Goal: Information Seeking & Learning: Check status

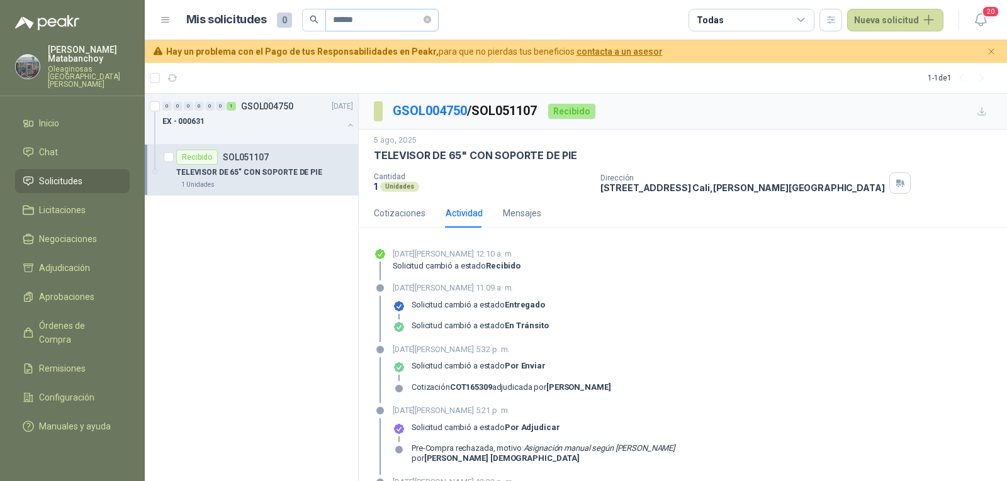
drag, startPoint x: 382, startPoint y: 31, endPoint x: 345, endPoint y: 21, distance: 37.7
click at [345, 21] on span "******" at bounding box center [381, 20] width 113 height 23
drag, startPoint x: 375, startPoint y: 23, endPoint x: 252, endPoint y: 69, distance: 131.6
click at [276, 57] on div "Mis solicitudes 0 ****** Todas Nueva solicitud 20 Hay un problema con el Pago d…" at bounding box center [576, 31] width 862 height 63
click at [58, 179] on span "Solicitudes" at bounding box center [60, 181] width 43 height 14
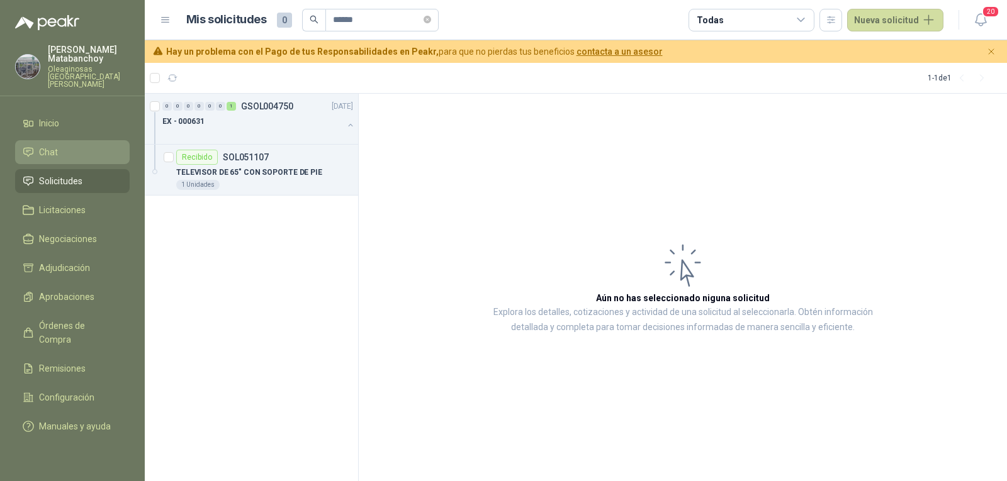
click at [65, 145] on li "Chat" at bounding box center [72, 152] width 99 height 14
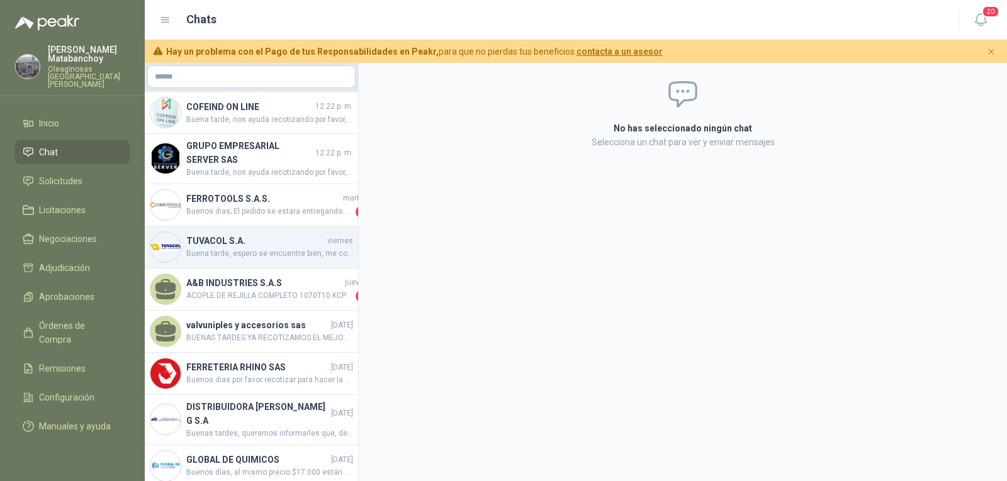
click at [249, 251] on span "Buena tarde, espero se encuentre bien, me confirma por favor la fecha de despac…" at bounding box center [269, 254] width 167 height 12
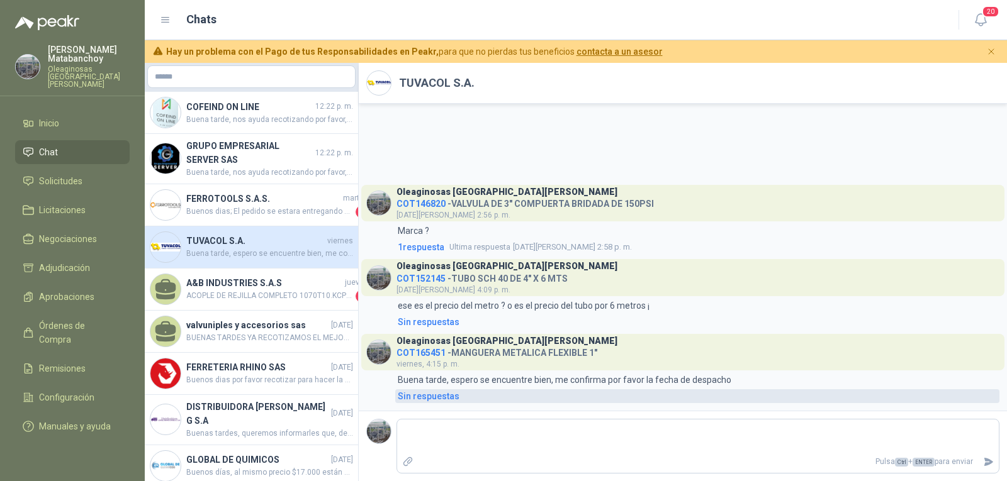
click at [427, 396] on div "Sin respuestas" at bounding box center [429, 396] width 62 height 14
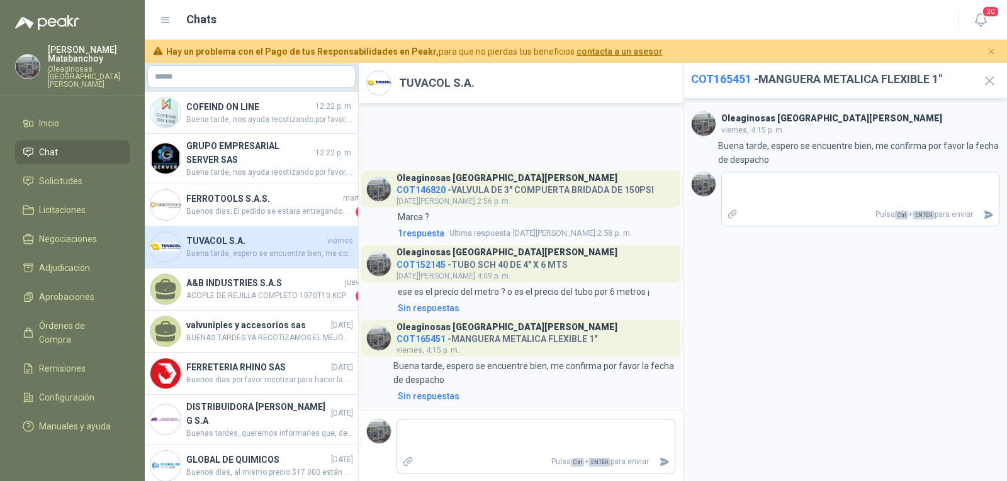
click at [714, 83] on span "COT165451" at bounding box center [721, 78] width 60 height 13
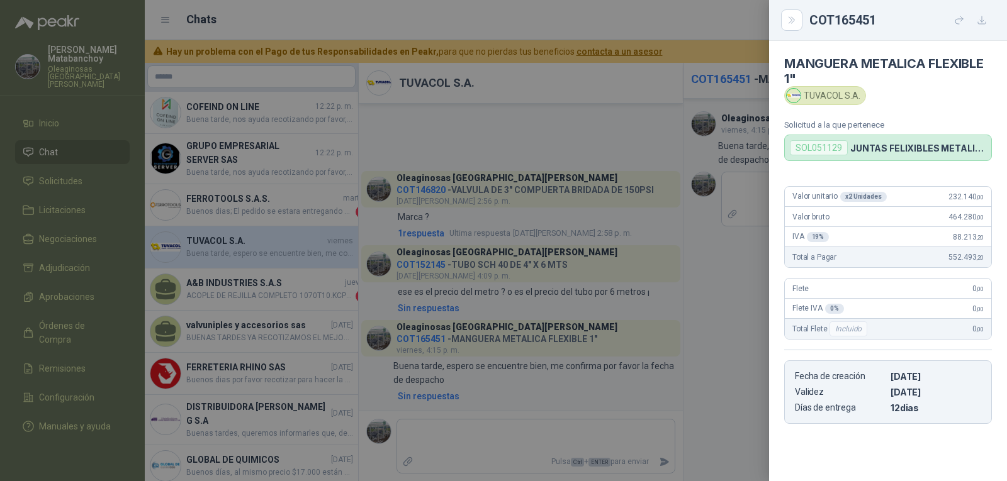
click at [824, 150] on div "SOL051129" at bounding box center [819, 147] width 58 height 15
click at [610, 194] on div at bounding box center [503, 240] width 1007 height 481
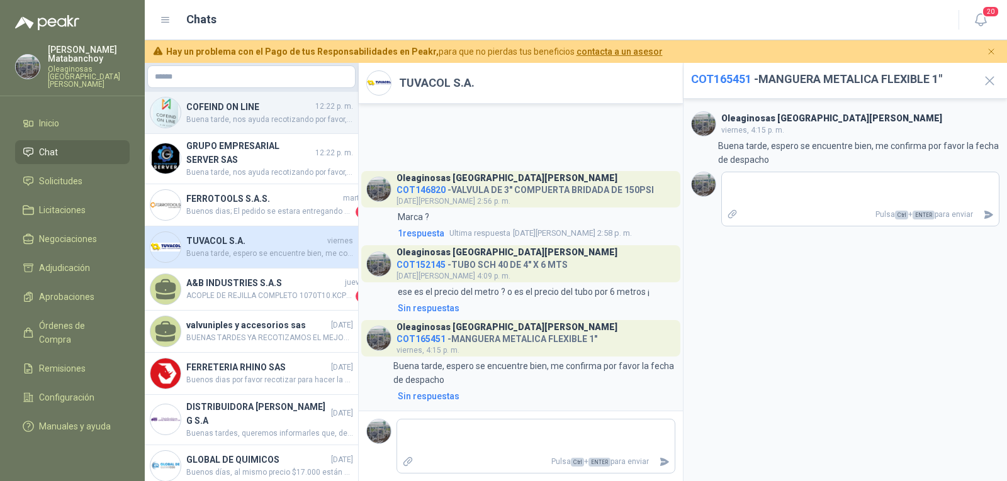
click at [269, 115] on span "Buena tarde, nos ayuda recotizando por favor, quedo atenta" at bounding box center [269, 120] width 167 height 12
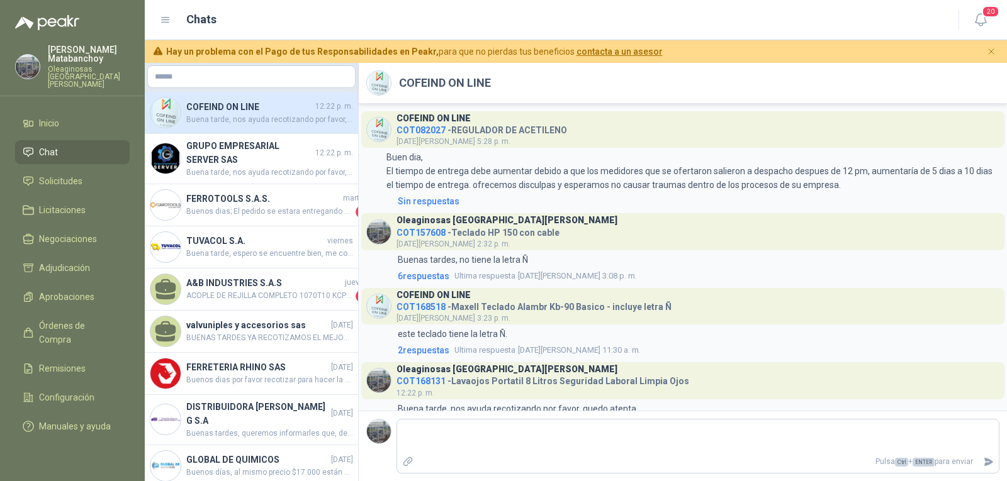
scroll to position [29, 0]
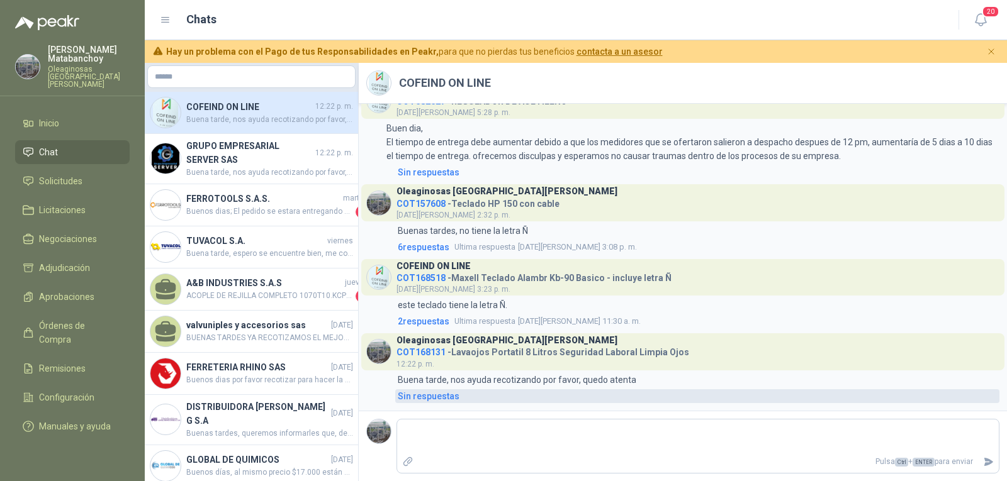
click at [442, 401] on div "Sin respuestas" at bounding box center [429, 396] width 62 height 14
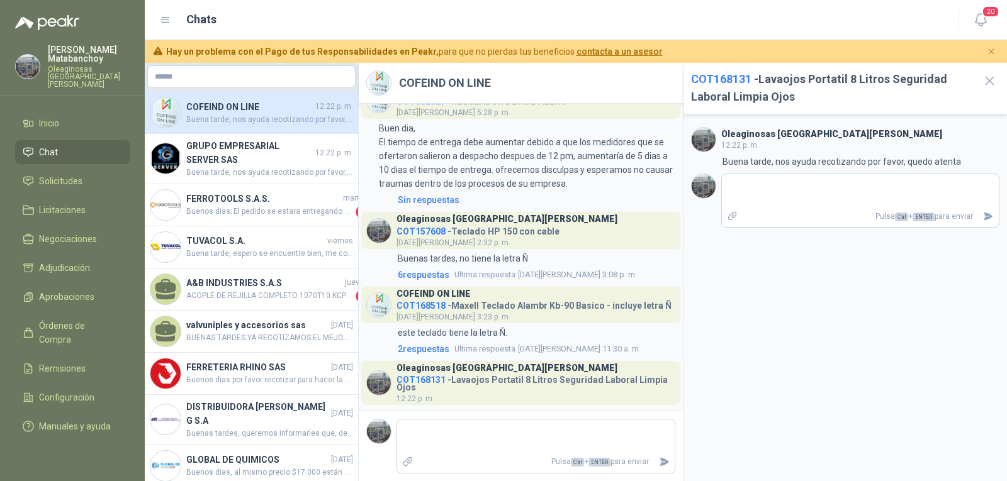
click at [423, 378] on span "COT168131" at bounding box center [420, 380] width 49 height 10
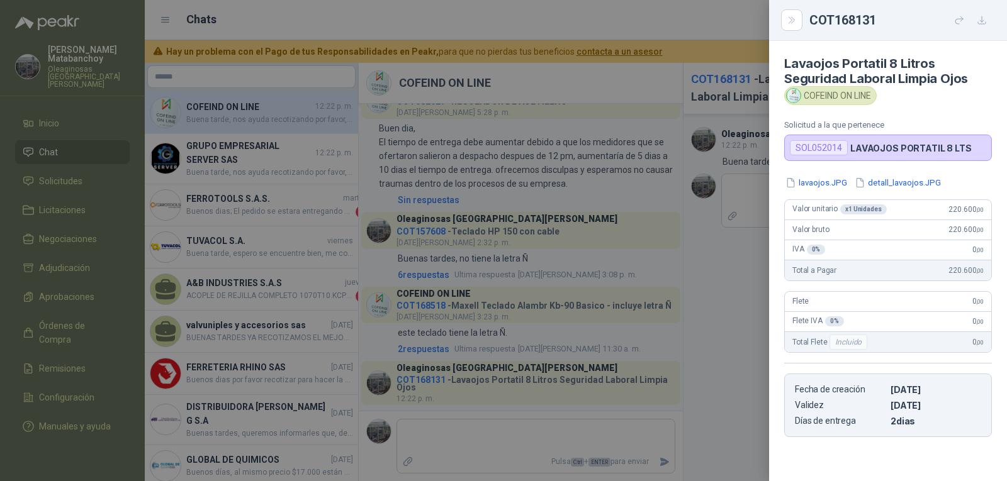
click at [812, 140] on div "SOL052014" at bounding box center [819, 147] width 58 height 15
copy div "SOL052014"
click at [566, 183] on div at bounding box center [503, 240] width 1007 height 481
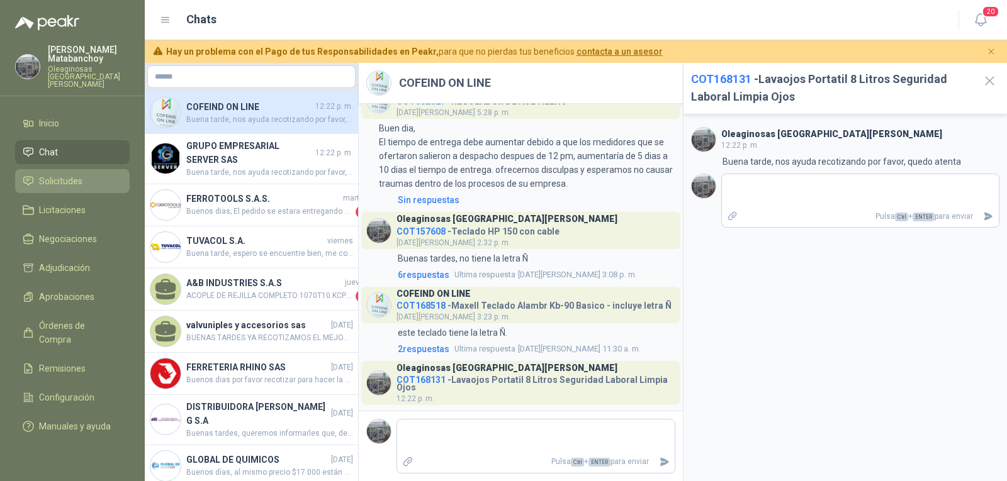
click at [96, 174] on li "Solicitudes" at bounding box center [72, 181] width 99 height 14
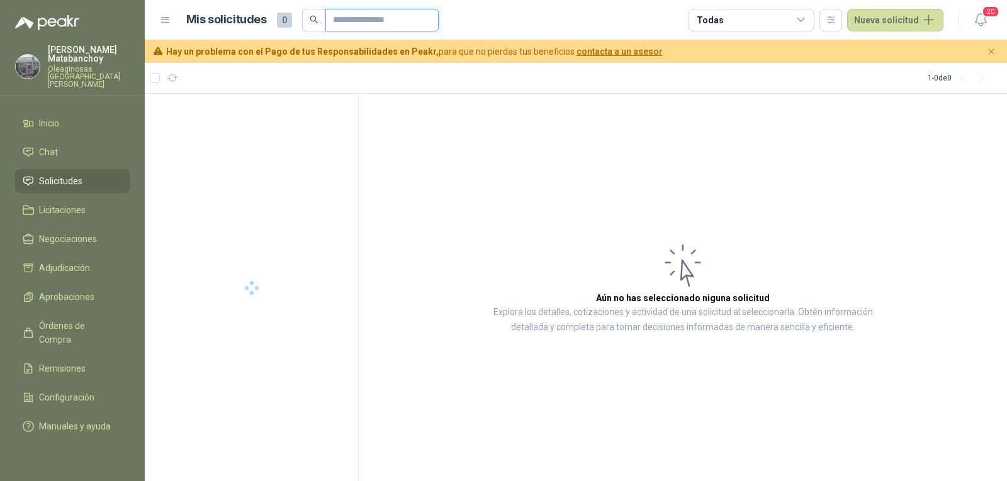
click at [374, 16] on input "text" at bounding box center [377, 19] width 88 height 21
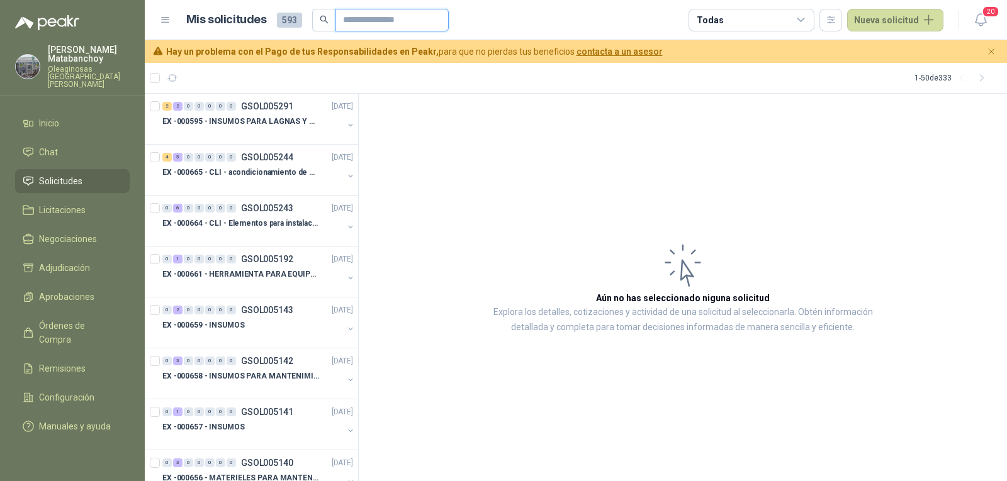
paste input "*********"
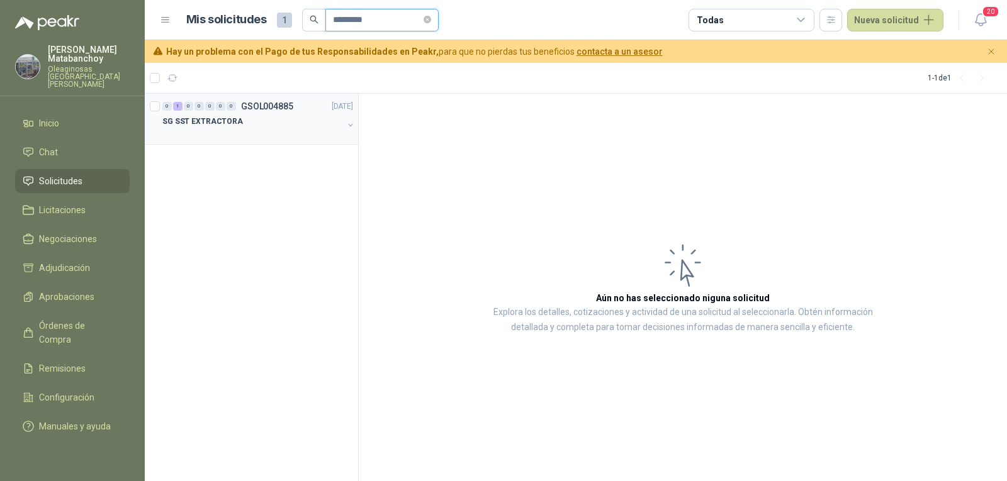
type input "*********"
click at [230, 122] on p "SG SST EXTRACTORA" at bounding box center [202, 122] width 81 height 12
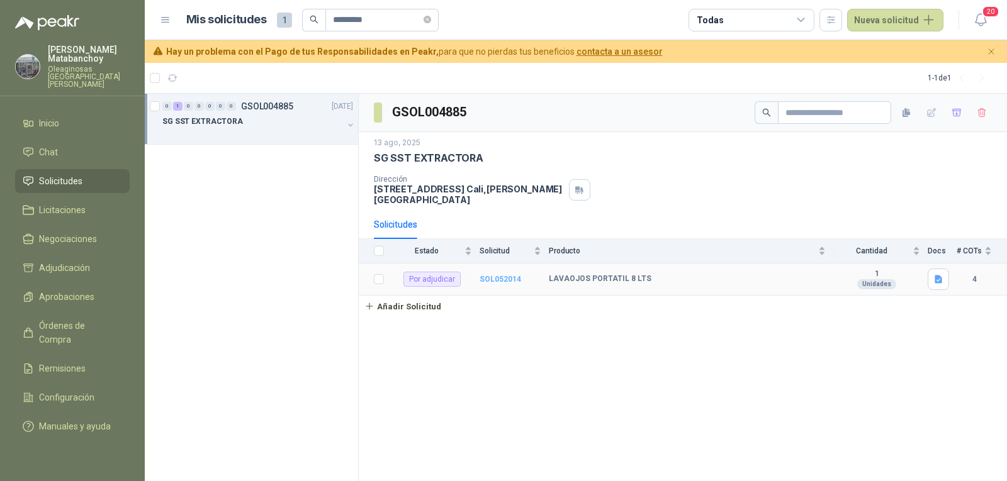
click at [493, 275] on b "SOL052014" at bounding box center [500, 279] width 42 height 9
